Goal: Transaction & Acquisition: Subscribe to service/newsletter

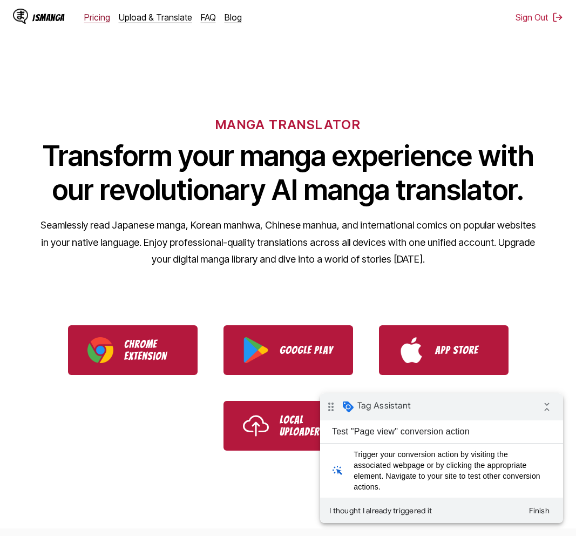
click at [104, 12] on link "Pricing" at bounding box center [97, 17] width 26 height 11
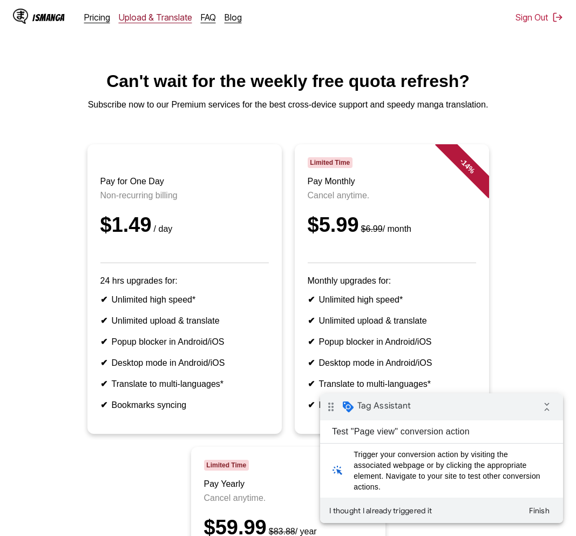
click at [167, 14] on link "Upload & Translate" at bounding box center [155, 17] width 73 height 11
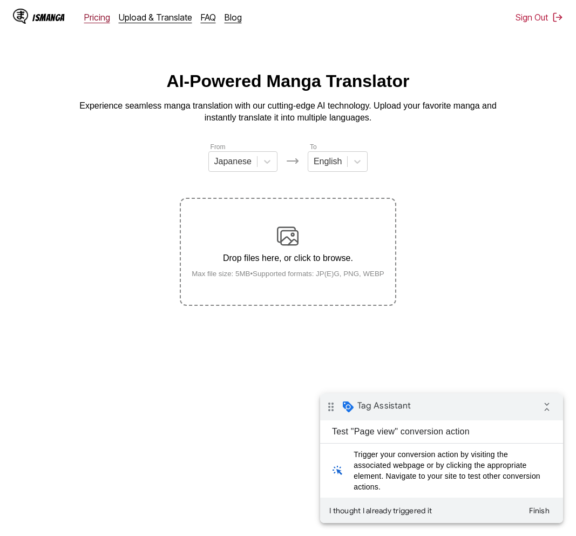
click at [91, 16] on link "Pricing" at bounding box center [97, 17] width 26 height 11
